Goal: Browse casually: Explore the website without a specific task or goal

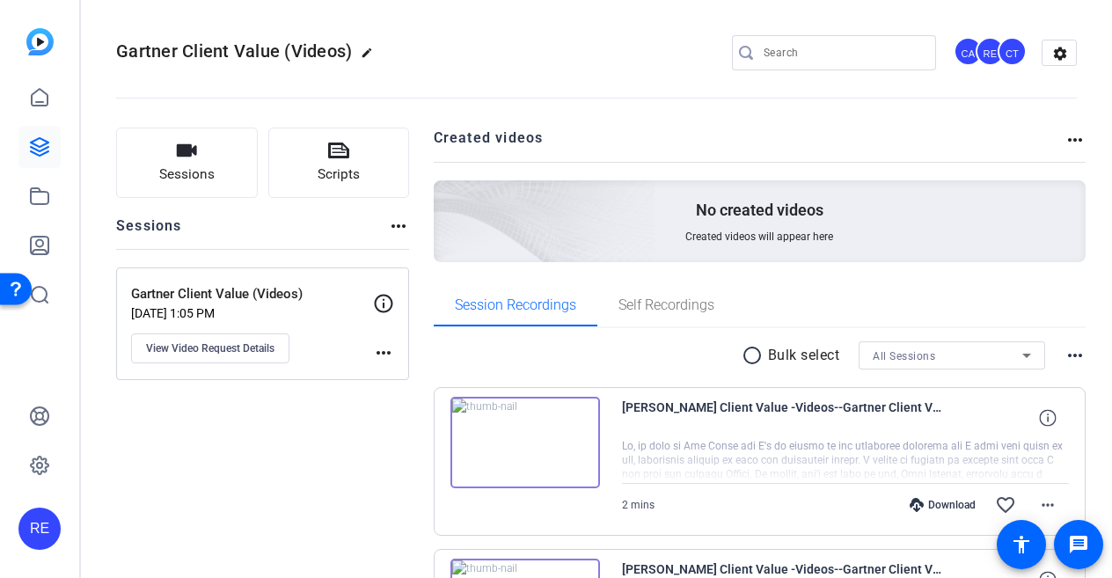
click at [523, 443] on img at bounding box center [526, 443] width 150 height 92
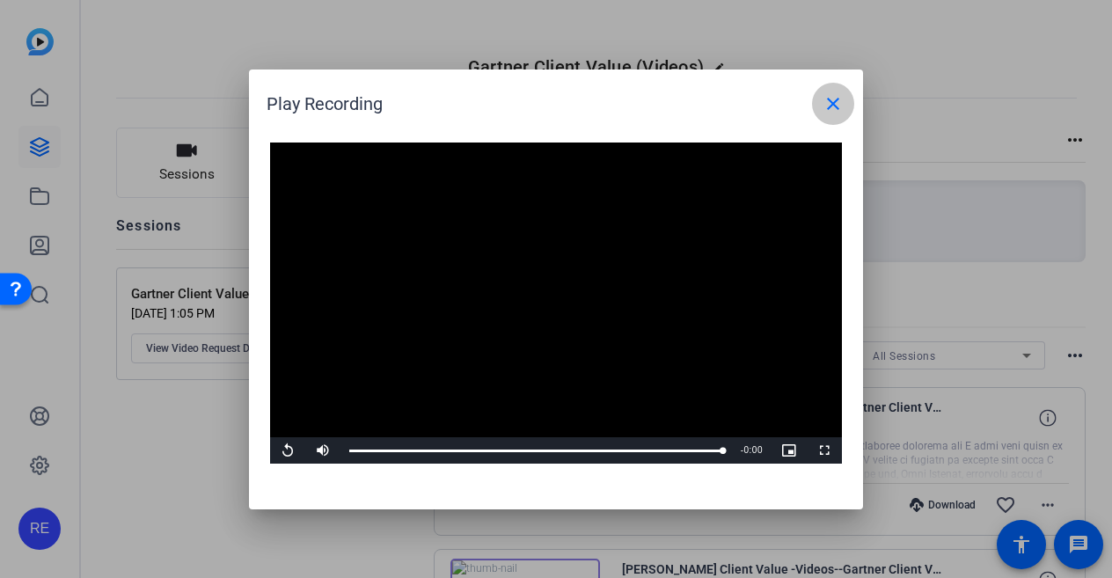
click at [839, 105] on mat-icon "close" at bounding box center [833, 103] width 21 height 21
